Goal: Information Seeking & Learning: Find specific fact

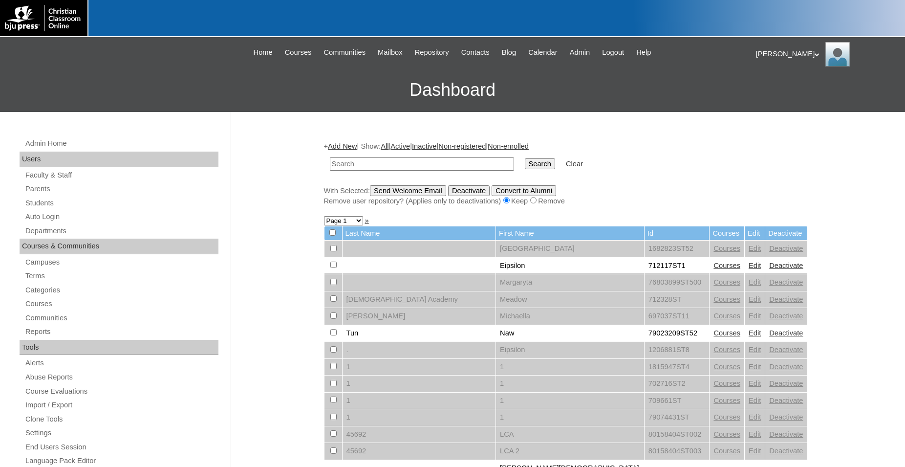
click at [415, 161] on input "text" at bounding box center [422, 163] width 184 height 13
type input "10019929"
click at [525, 158] on input "Search" at bounding box center [540, 163] width 30 height 11
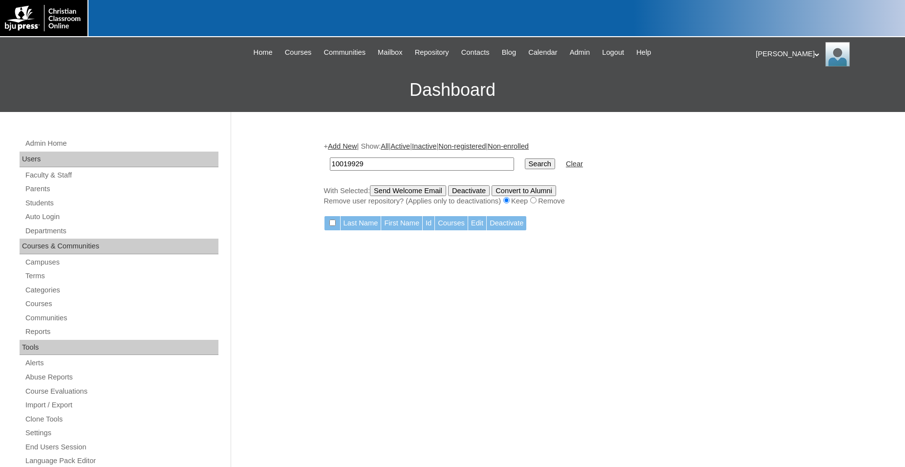
click at [342, 164] on input "10019929" at bounding box center [422, 163] width 184 height 13
type input "1019929"
click at [525, 158] on input "Search" at bounding box center [540, 163] width 30 height 11
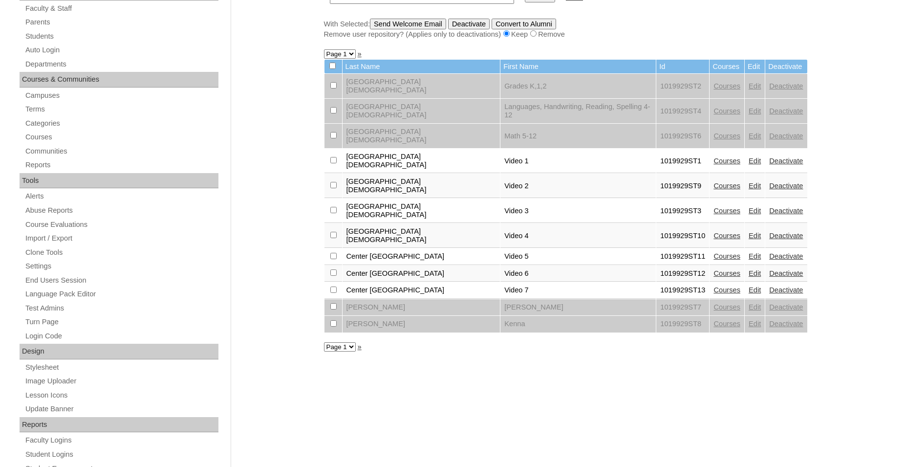
scroll to position [199, 0]
